Goal: Task Accomplishment & Management: Manage account settings

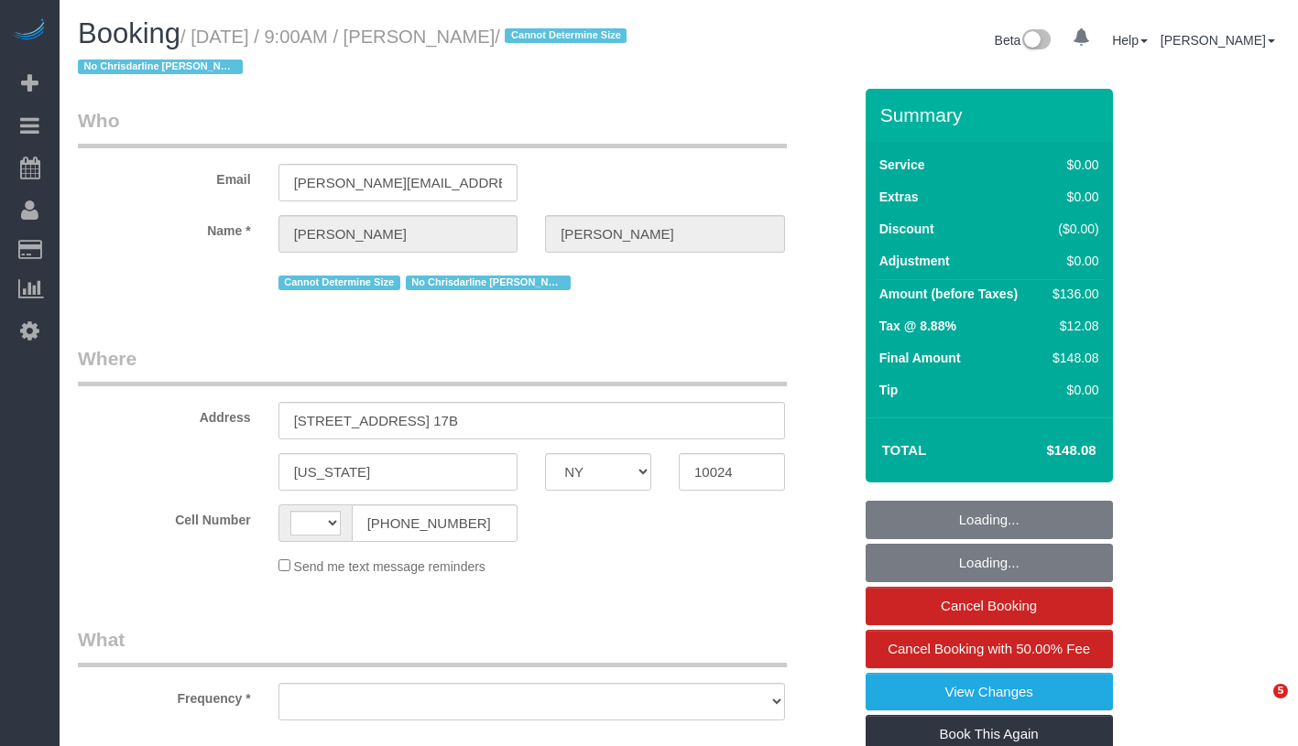
select select "NY"
select select "1"
select select "number:59"
select select "number:77"
select select "number:15"
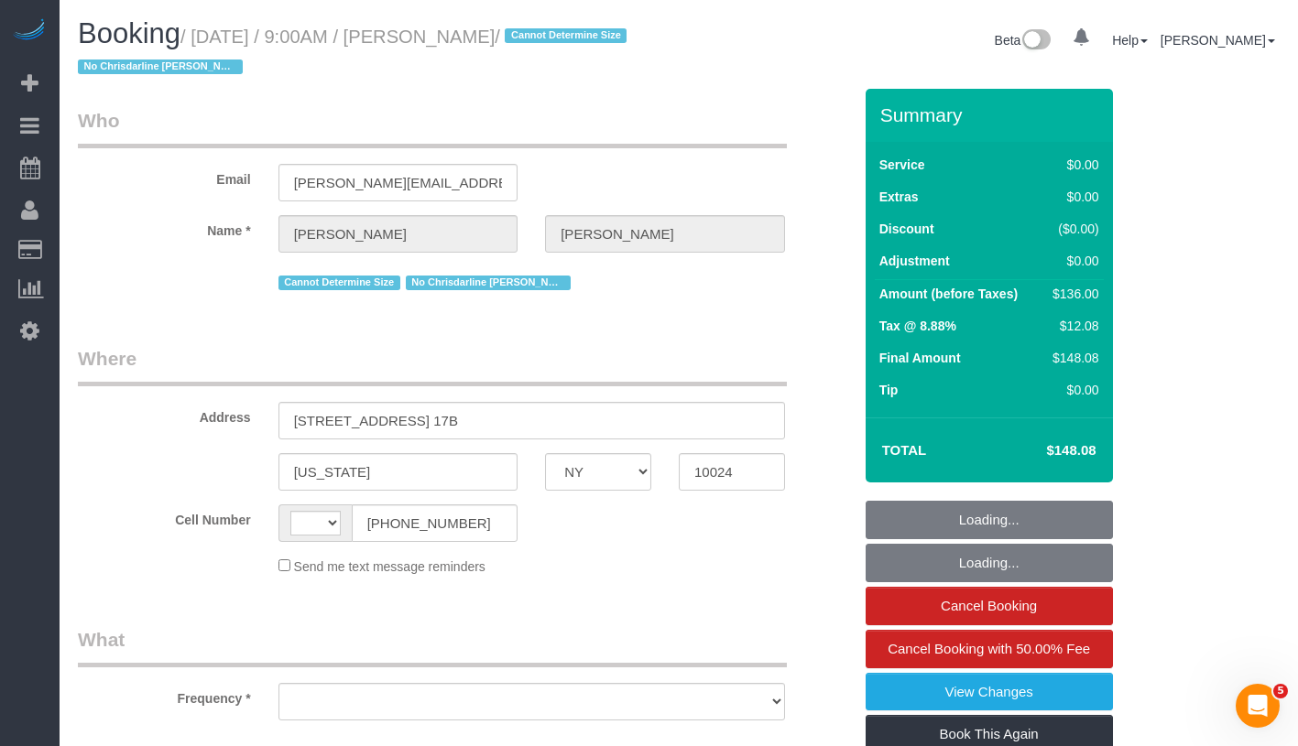
select select "number:6"
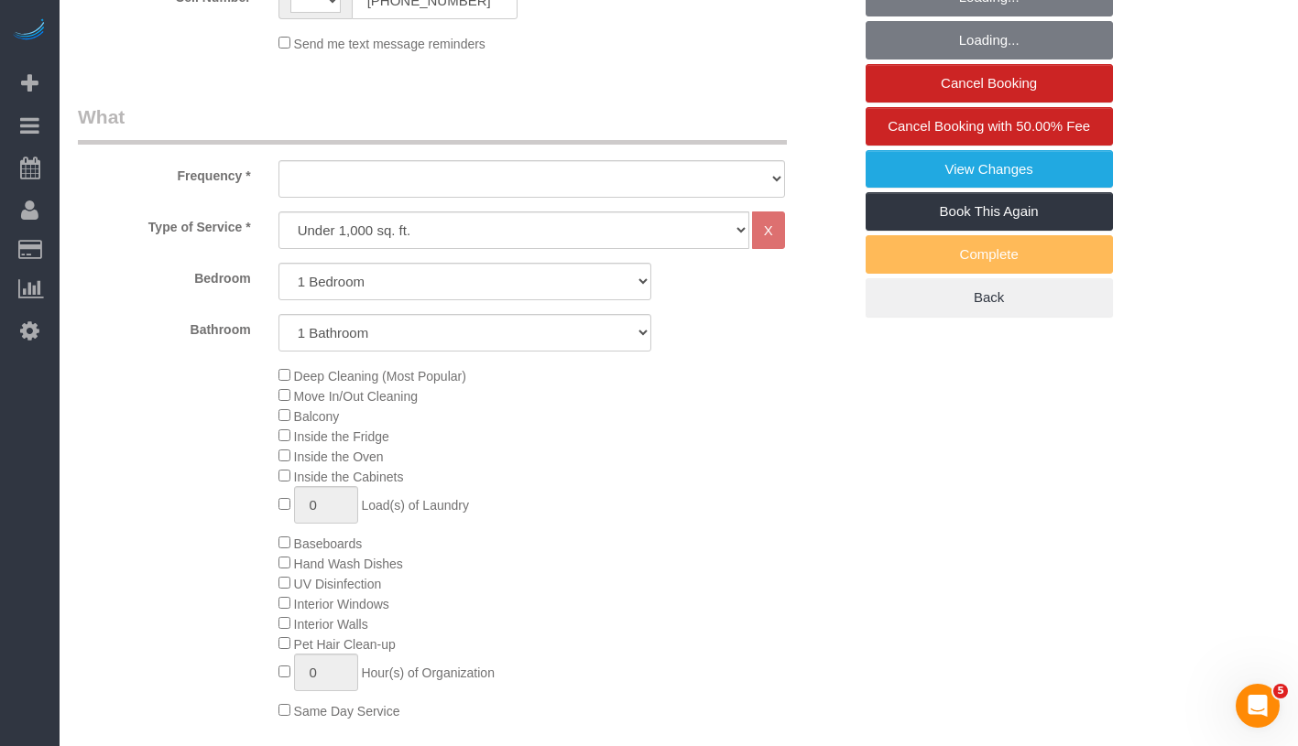
select select "string:[GEOGRAPHIC_DATA]"
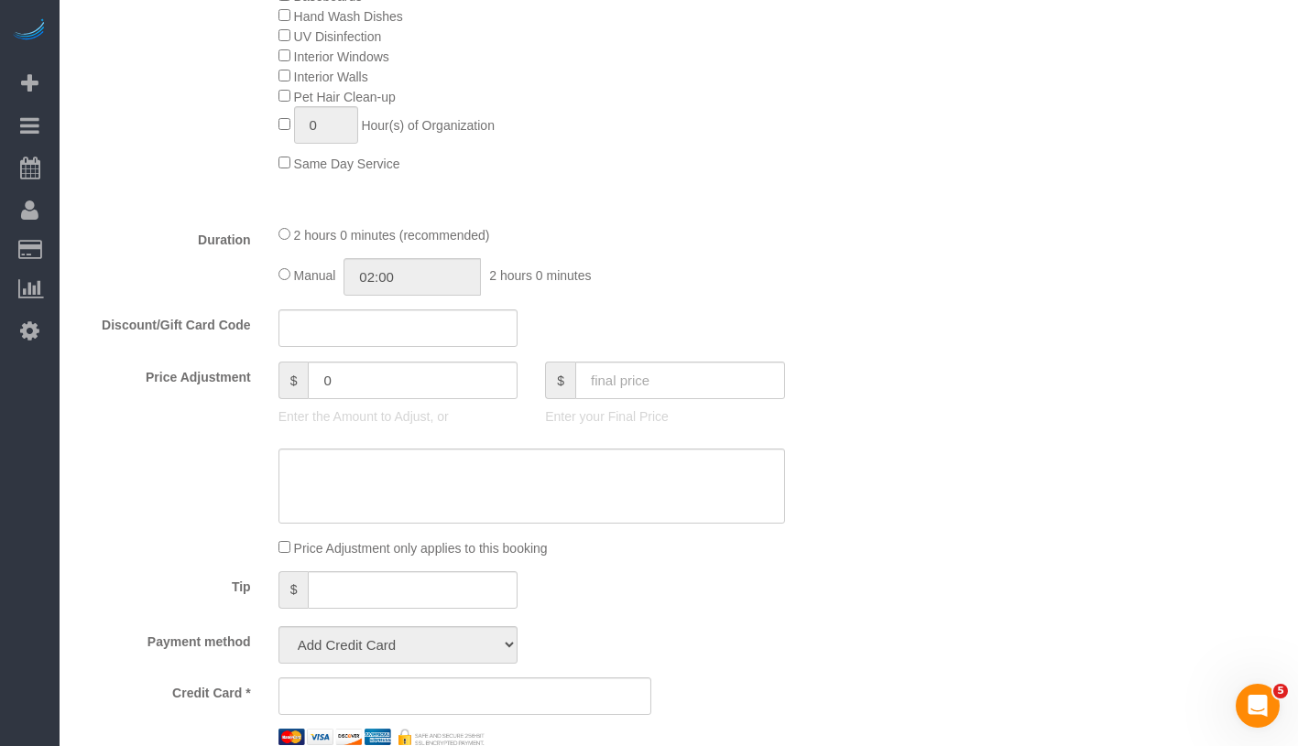
select select "object:1071"
select select "spot1"
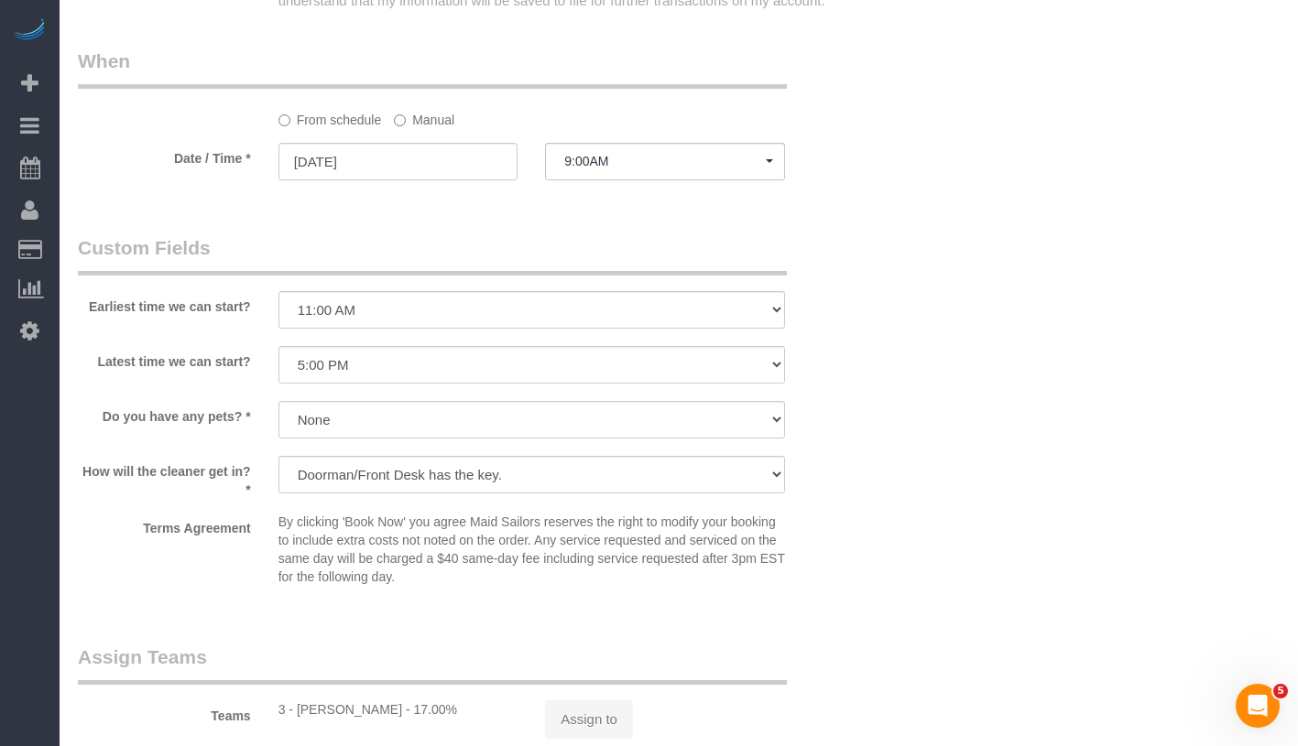
select select "object:1085"
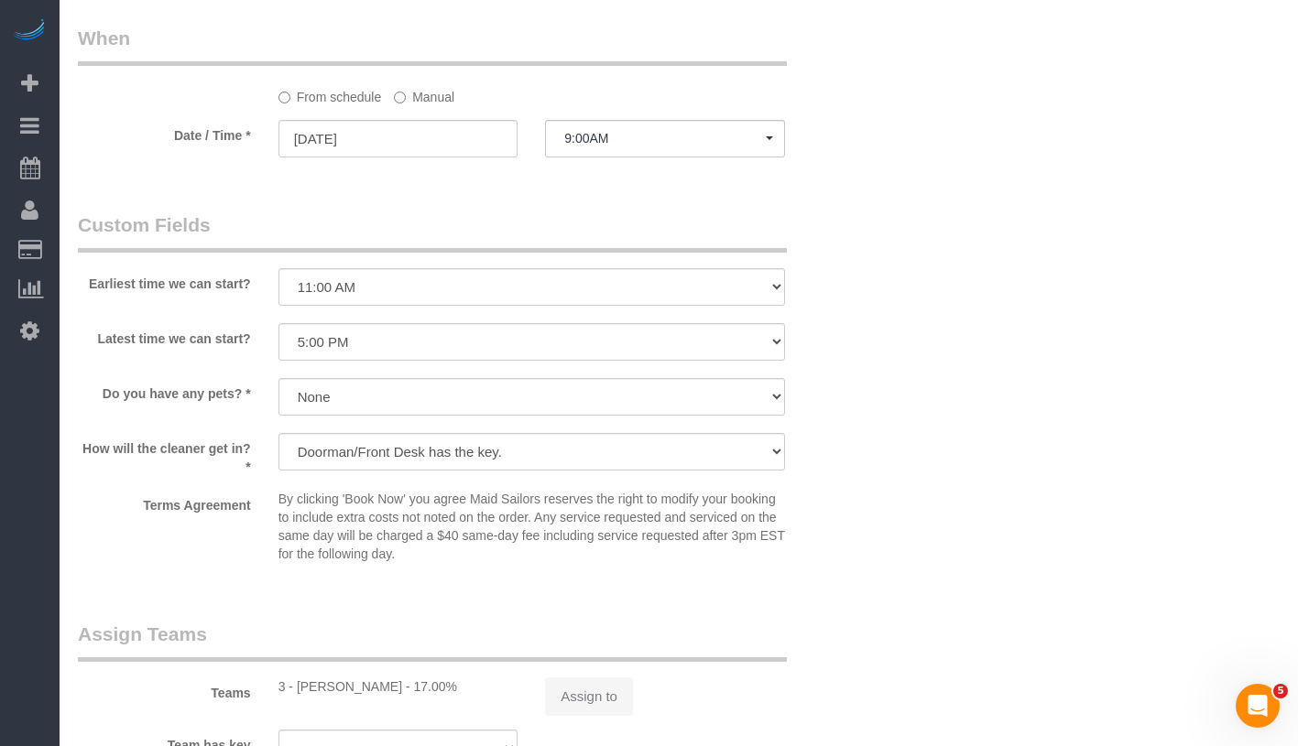
select select "string:stripe-pm_1R0qzK4VGloSiKo7vGPLo2wP"
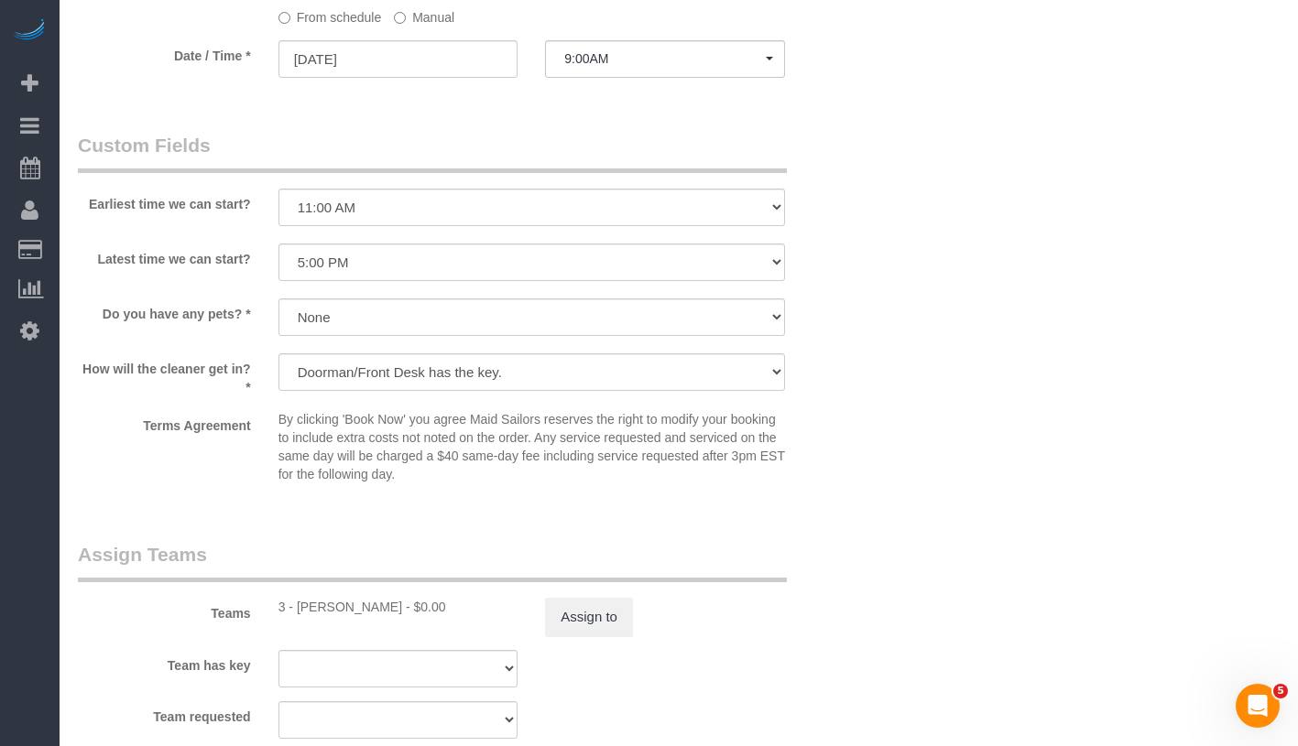
scroll to position [2209, 0]
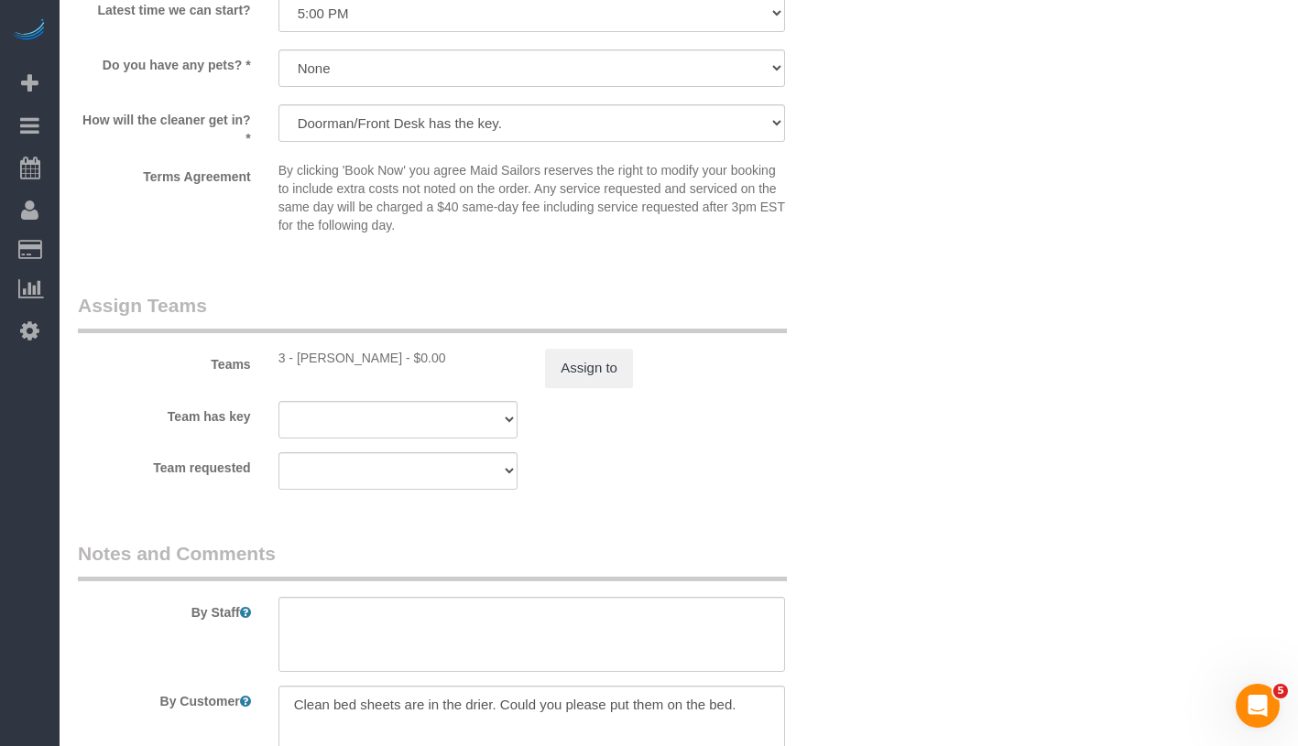
select select "1"
